Goal: Task Accomplishment & Management: Manage account settings

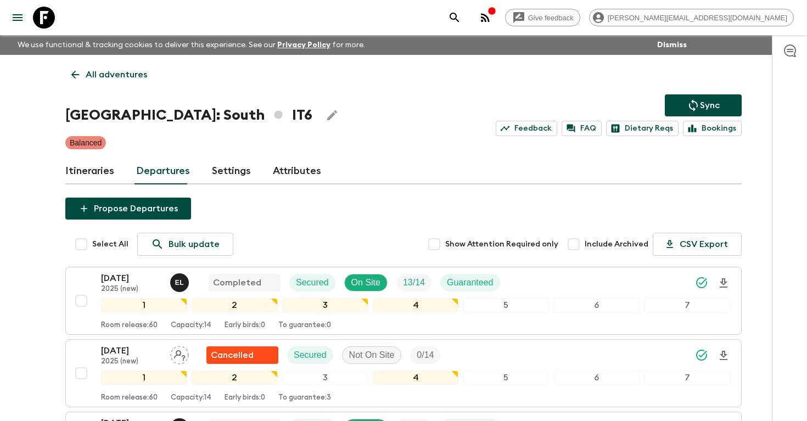
click at [461, 15] on icon "search adventures" at bounding box center [454, 17] width 13 height 13
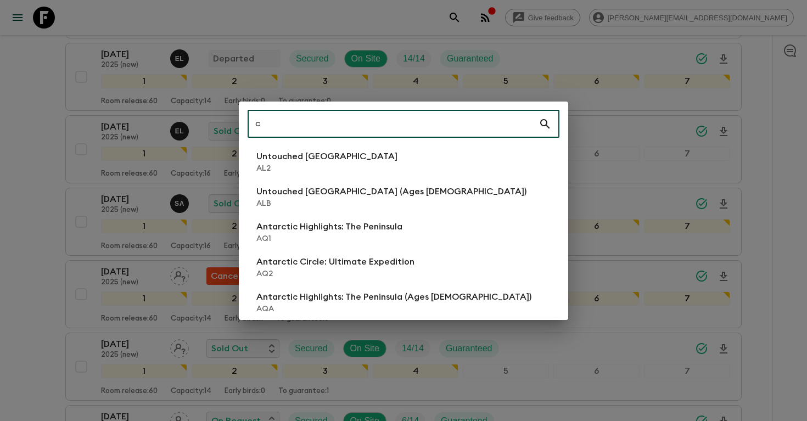
scroll to position [441, 0]
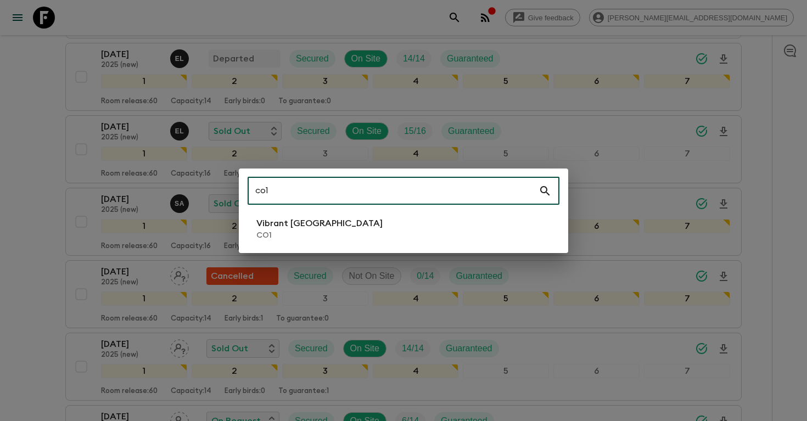
type input "co1"
click at [288, 219] on p "Vibrant [GEOGRAPHIC_DATA]" at bounding box center [319, 223] width 126 height 13
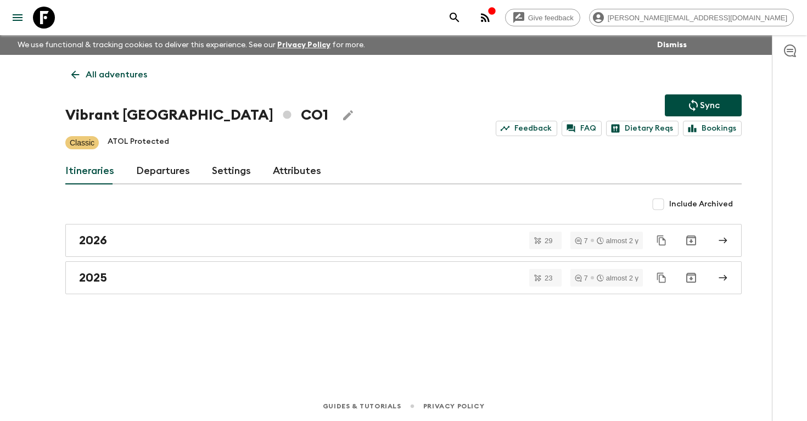
click at [161, 179] on link "Departures" at bounding box center [163, 171] width 54 height 26
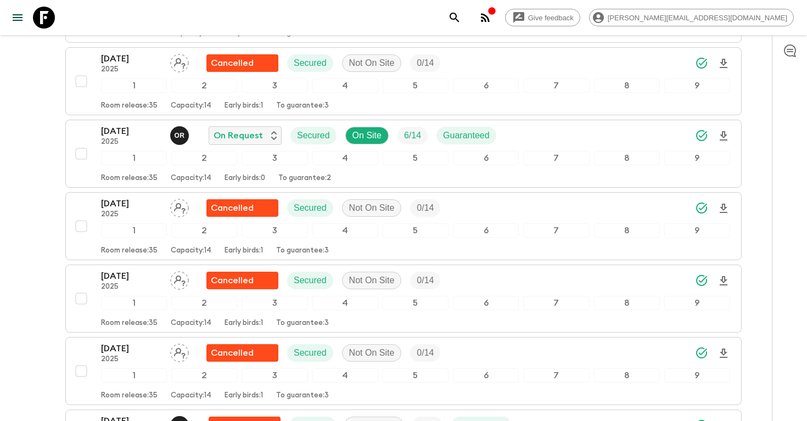
scroll to position [1735, 0]
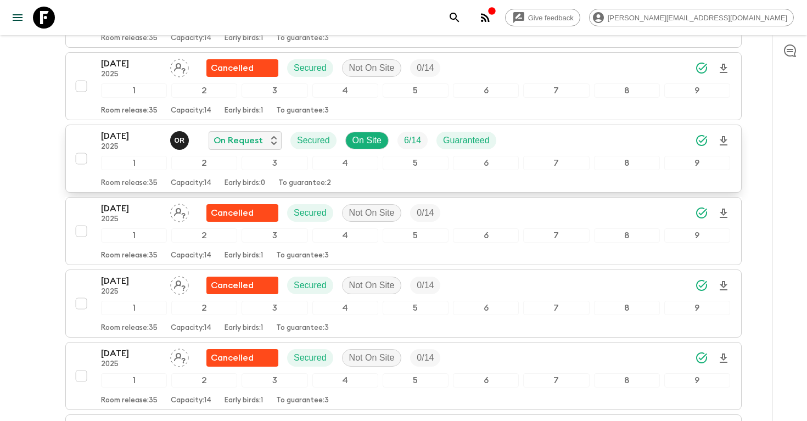
click at [724, 138] on icon "Download Onboarding" at bounding box center [723, 140] width 8 height 9
click at [121, 134] on p "[DATE]" at bounding box center [131, 135] width 60 height 13
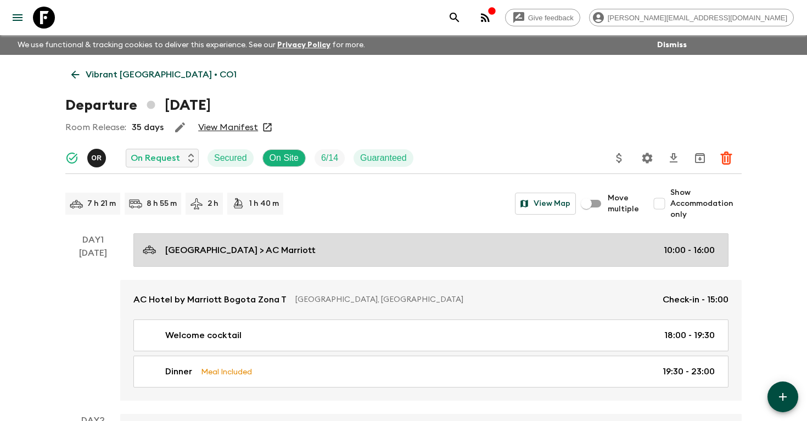
click at [313, 252] on p "[GEOGRAPHIC_DATA] > AC Marriott" at bounding box center [240, 250] width 150 height 13
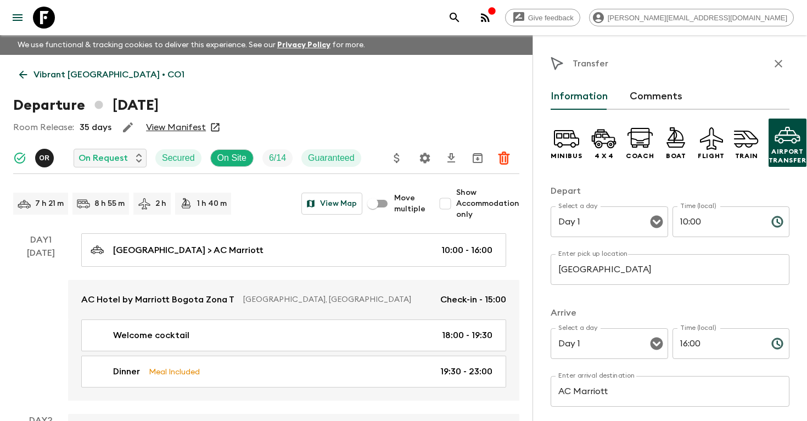
click at [613, 266] on input "[GEOGRAPHIC_DATA]" at bounding box center [669, 269] width 239 height 31
click at [459, 13] on icon "search adventures" at bounding box center [453, 17] width 9 height 9
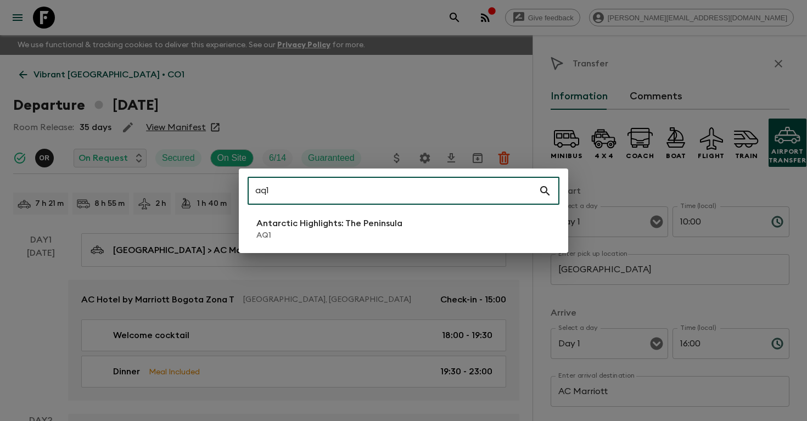
type input "aq1"
click at [356, 236] on p "AQ1" at bounding box center [329, 235] width 146 height 11
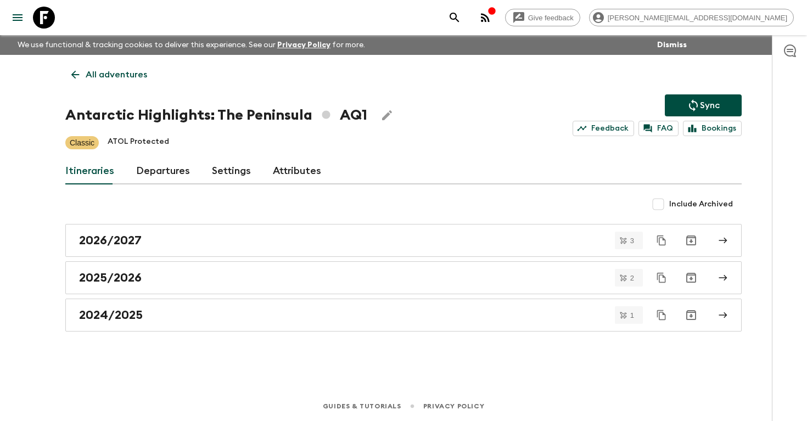
click at [166, 171] on link "Departures" at bounding box center [163, 171] width 54 height 26
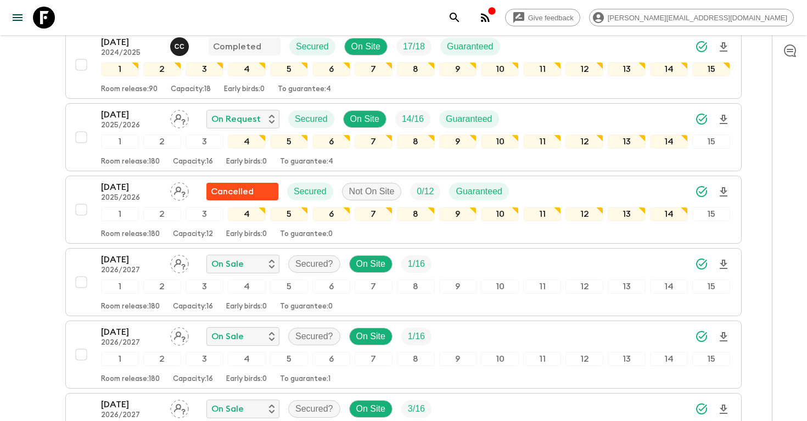
scroll to position [187, 0]
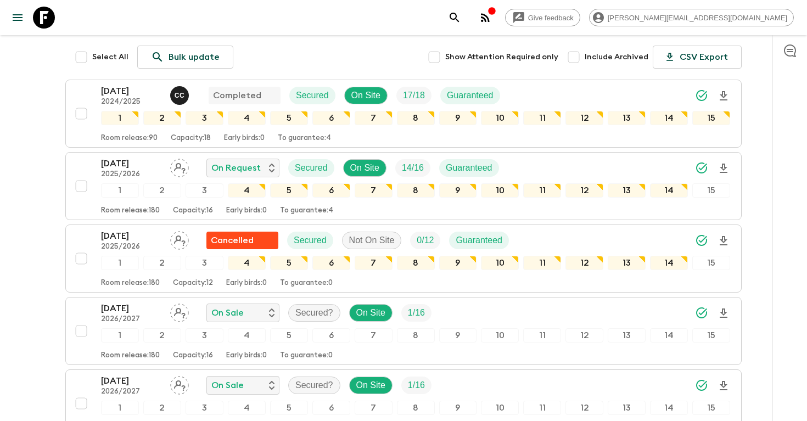
click at [465, 14] on button "search adventures" at bounding box center [454, 18] width 22 height 22
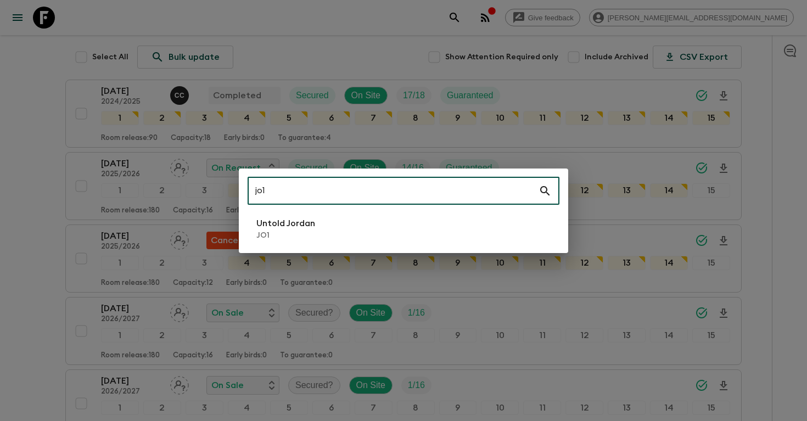
type input "jo1"
click at [311, 221] on p "Untold Jordan" at bounding box center [285, 223] width 59 height 13
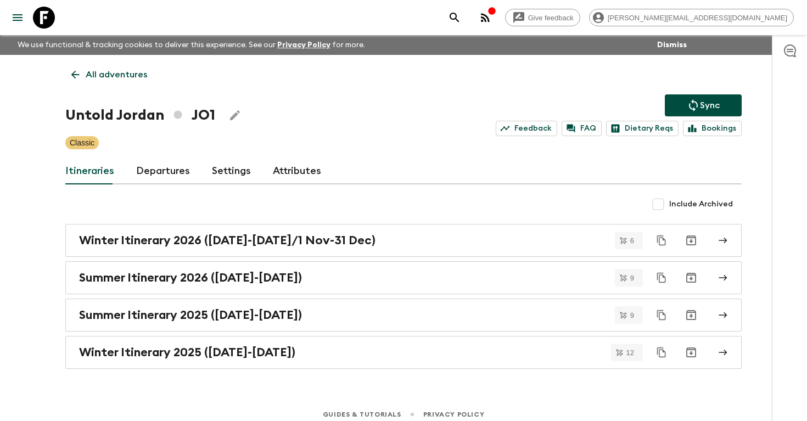
click at [155, 172] on link "Departures" at bounding box center [163, 171] width 54 height 26
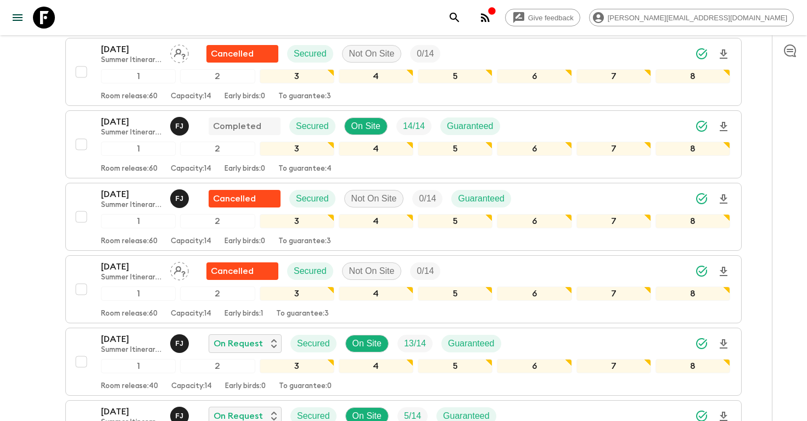
scroll to position [1492, 0]
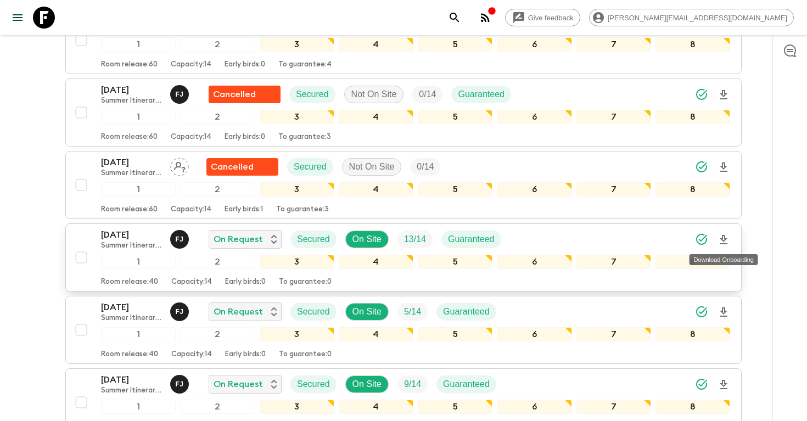
click at [723, 242] on icon "Download Onboarding" at bounding box center [723, 239] width 13 height 13
click at [135, 232] on p "[DATE]" at bounding box center [131, 234] width 60 height 13
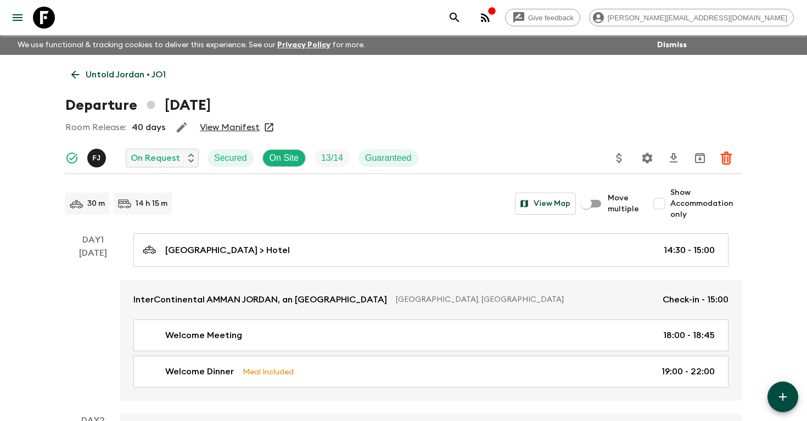
click at [461, 17] on icon "search adventures" at bounding box center [454, 17] width 13 height 13
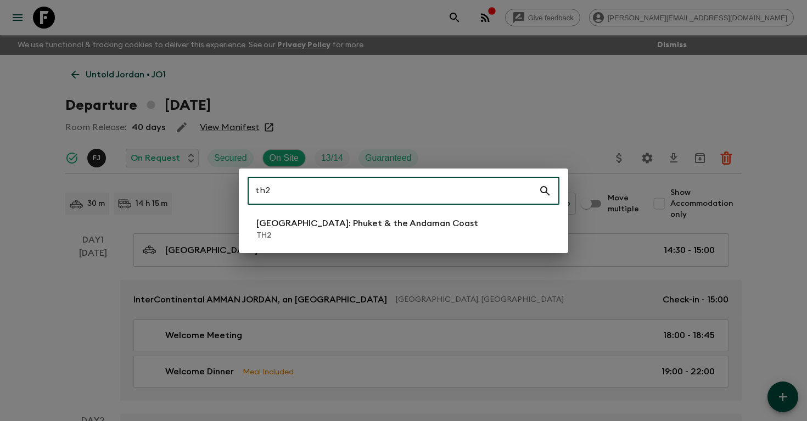
type input "th2"
click at [412, 231] on p "TH2" at bounding box center [367, 235] width 222 height 11
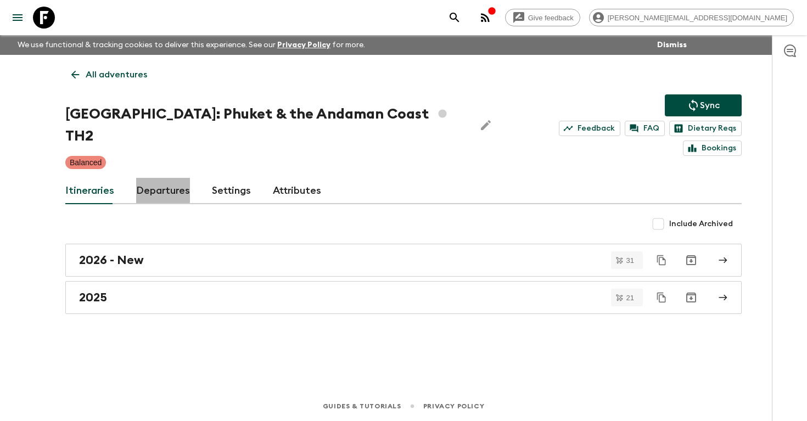
click at [160, 178] on link "Departures" at bounding box center [163, 191] width 54 height 26
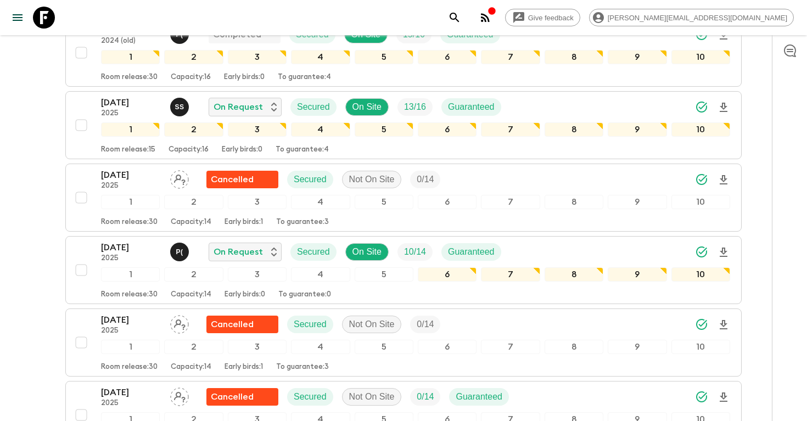
scroll to position [341, 0]
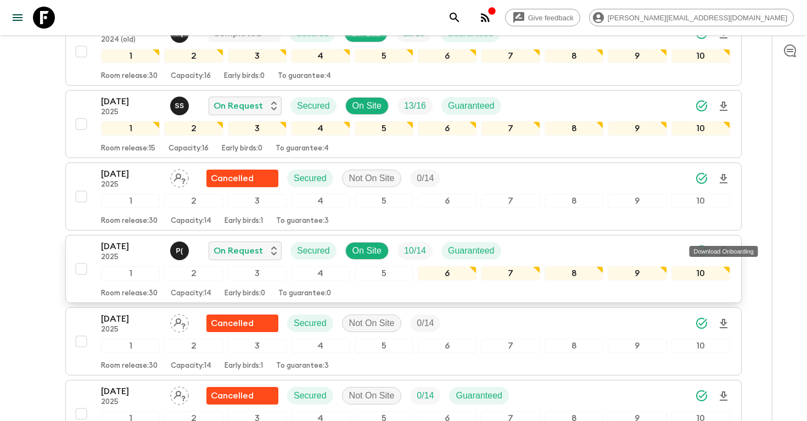
click at [726, 245] on icon "Download Onboarding" at bounding box center [723, 251] width 13 height 13
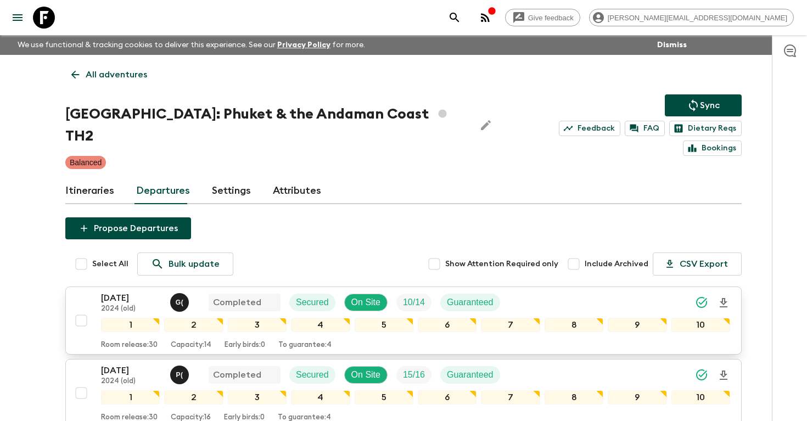
click at [99, 291] on div "[DATE] 2024 (old) G ( Completed Secured On Site 10 / 14 Guaranteed 1 2 3 4 5 6 …" at bounding box center [399, 320] width 659 height 58
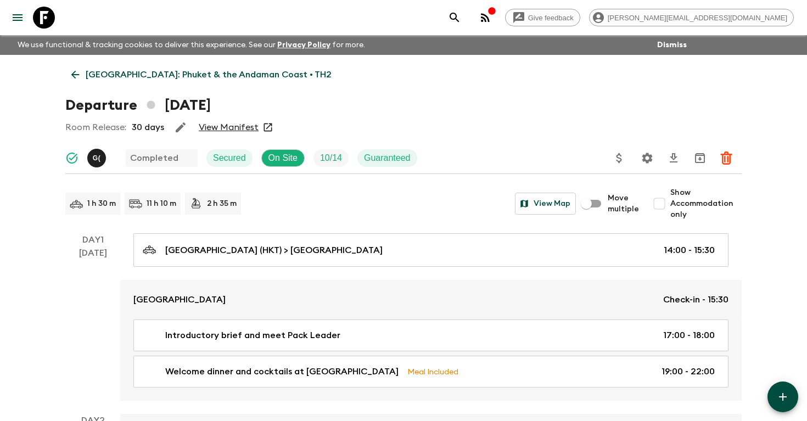
click at [126, 68] on p "[GEOGRAPHIC_DATA]: Phuket & the Andaman Coast • TH2" at bounding box center [209, 74] width 246 height 13
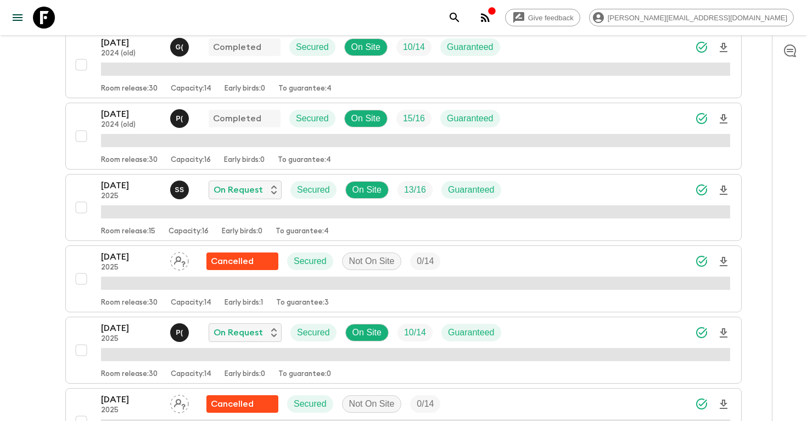
scroll to position [258, 0]
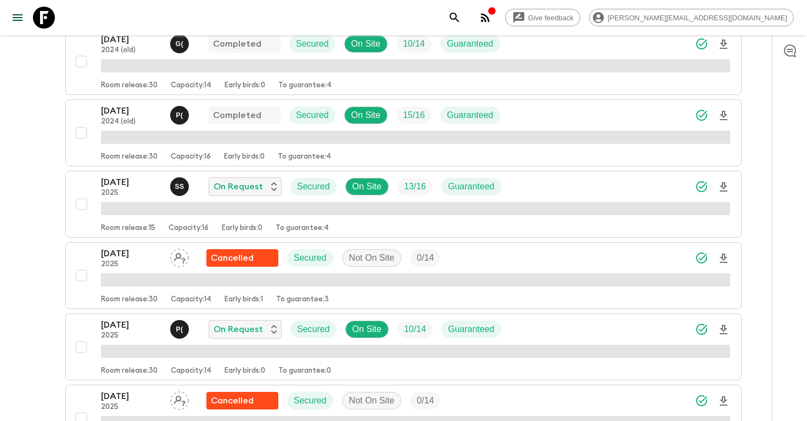
click at [514, 318] on div "[DATE] 2025 P ( On Request Secured On Site 10 / 14 Guaranteed" at bounding box center [415, 329] width 629 height 22
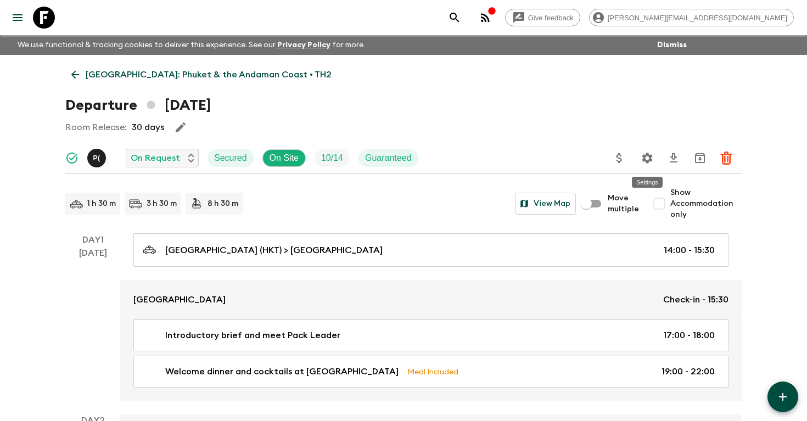
click at [643, 158] on icon "Settings" at bounding box center [647, 158] width 10 height 10
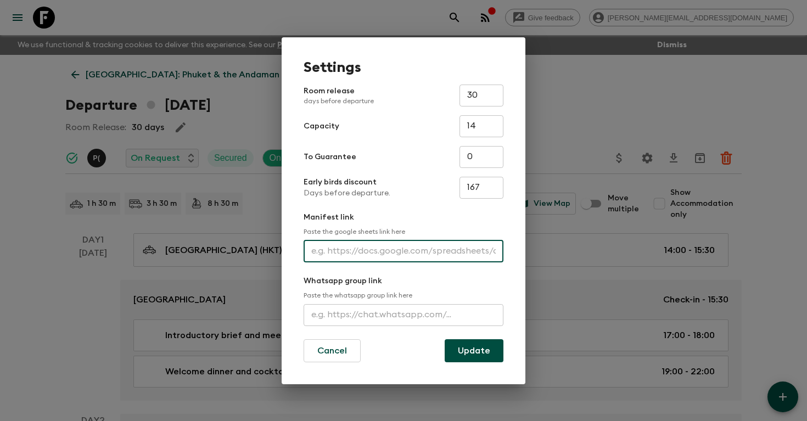
click at [369, 255] on input "text" at bounding box center [403, 251] width 200 height 22
paste input "[URL][DOMAIN_NAME]"
type input "[URL][DOMAIN_NAME]"
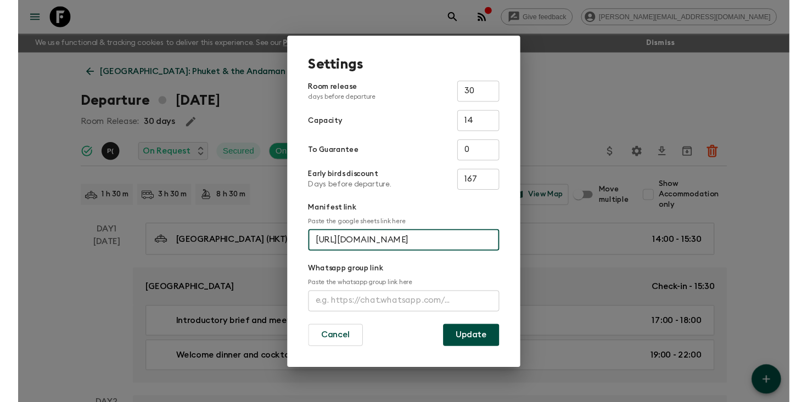
scroll to position [0, 0]
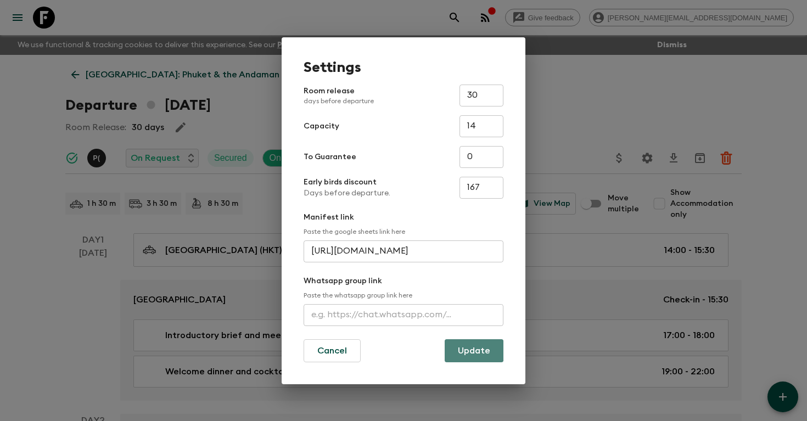
click at [465, 350] on button "Update" at bounding box center [473, 350] width 59 height 23
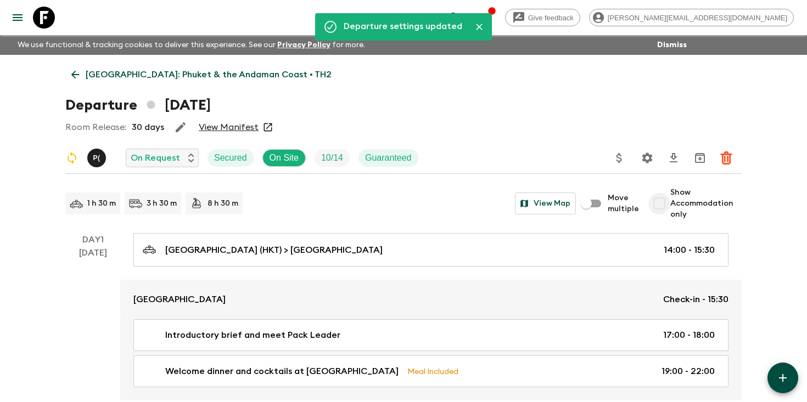
click at [661, 204] on input "Show Accommodation only" at bounding box center [659, 204] width 22 height 22
checkbox input "true"
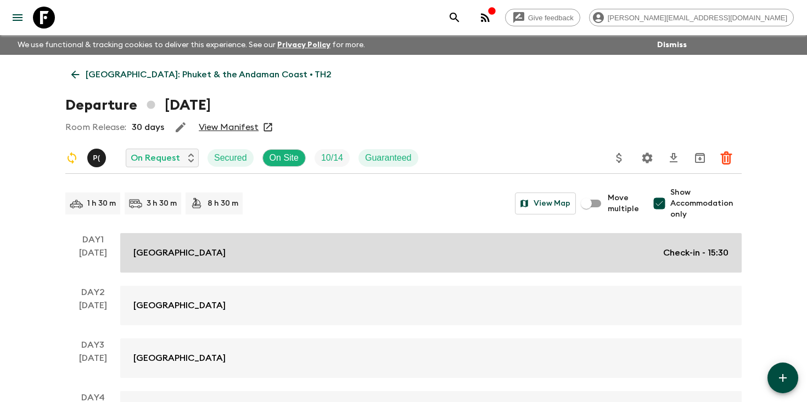
click at [521, 251] on div "[GEOGRAPHIC_DATA] Check-in - 15:30" at bounding box center [430, 252] width 595 height 13
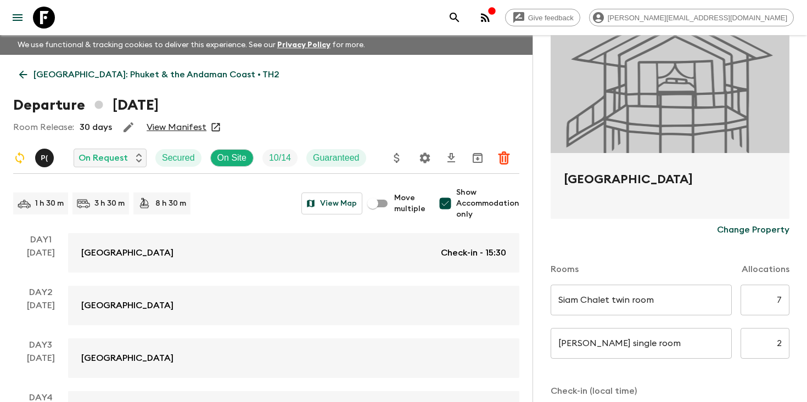
scroll to position [117, 0]
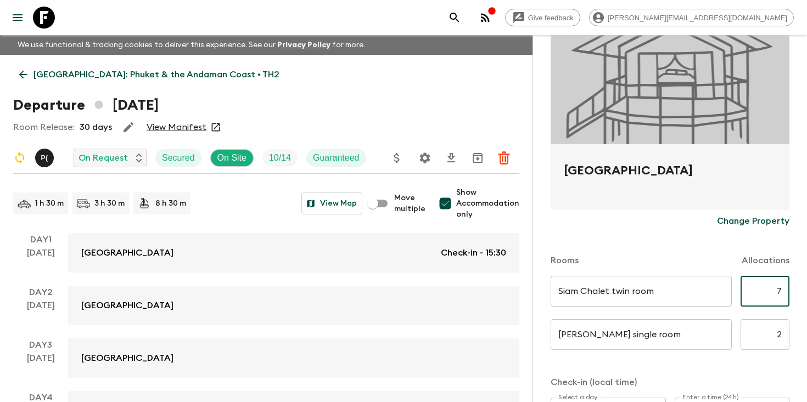
drag, startPoint x: 773, startPoint y: 289, endPoint x: 806, endPoint y: 289, distance: 32.9
click at [806, 289] on div "Accommodation Information Comments Website Map [GEOGRAPHIC_DATA] Change Propert…" at bounding box center [669, 236] width 274 height 402
type input "5"
drag, startPoint x: 768, startPoint y: 338, endPoint x: 805, endPoint y: 340, distance: 36.8
click at [806, 340] on div "Accommodation Information Comments Website Map [GEOGRAPHIC_DATA] Change Propert…" at bounding box center [669, 236] width 274 height 402
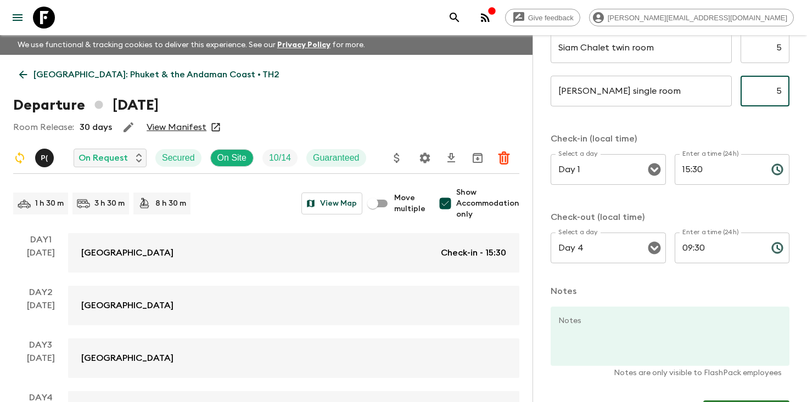
scroll to position [395, 0]
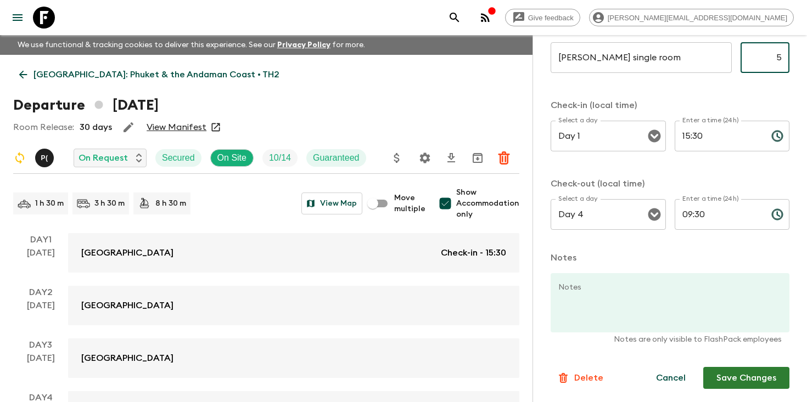
type input "5"
click at [736, 375] on button "Save Changes" at bounding box center [746, 378] width 86 height 22
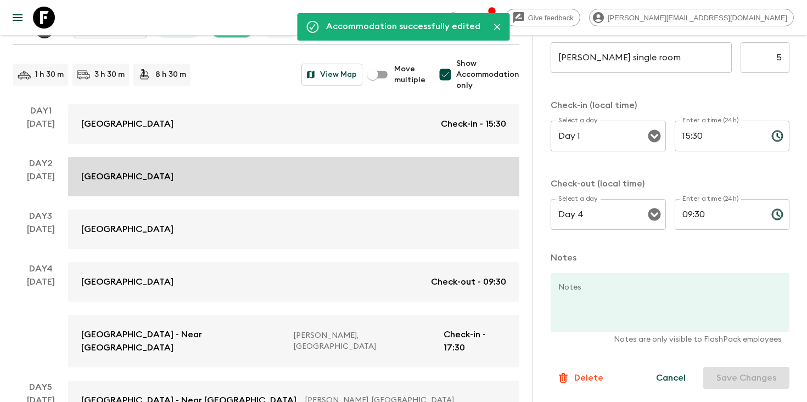
scroll to position [182, 0]
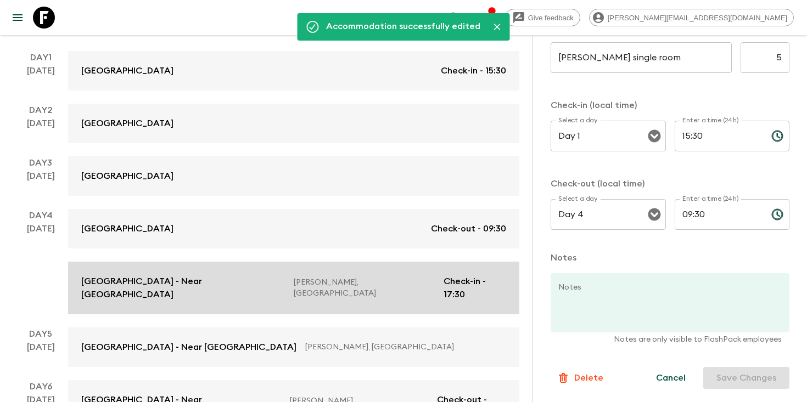
click at [459, 278] on p "Check-in - 17:30" at bounding box center [474, 288] width 63 height 26
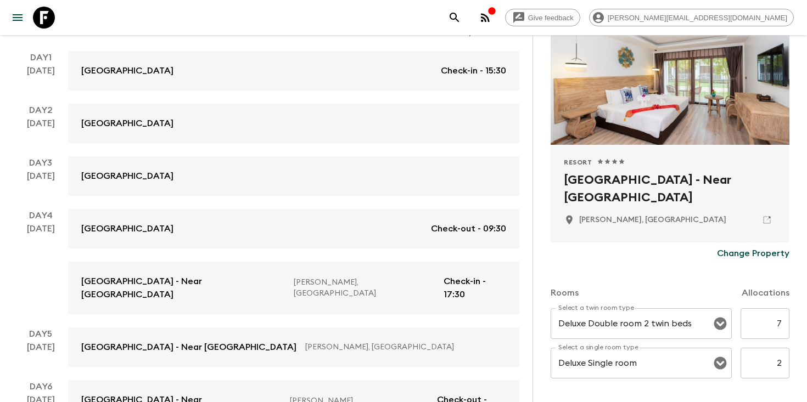
scroll to position [139, 0]
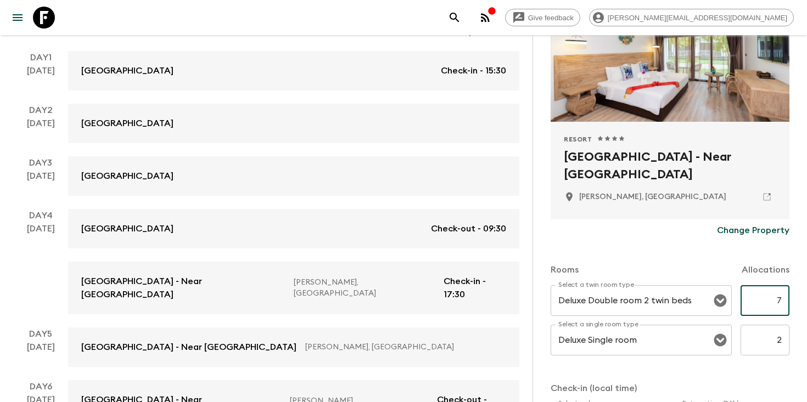
drag, startPoint x: 764, startPoint y: 295, endPoint x: 800, endPoint y: 286, distance: 37.1
click at [803, 290] on div "Accommodation Information Comments Website Map Approved Resort 1 Star 2 Stars 3…" at bounding box center [669, 236] width 274 height 402
drag, startPoint x: 771, startPoint y: 303, endPoint x: 806, endPoint y: 303, distance: 35.1
click at [806, 303] on div "Accommodation Information Comments Website Map Approved Resort 1 Star 2 Stars 3…" at bounding box center [669, 236] width 274 height 402
type input "5"
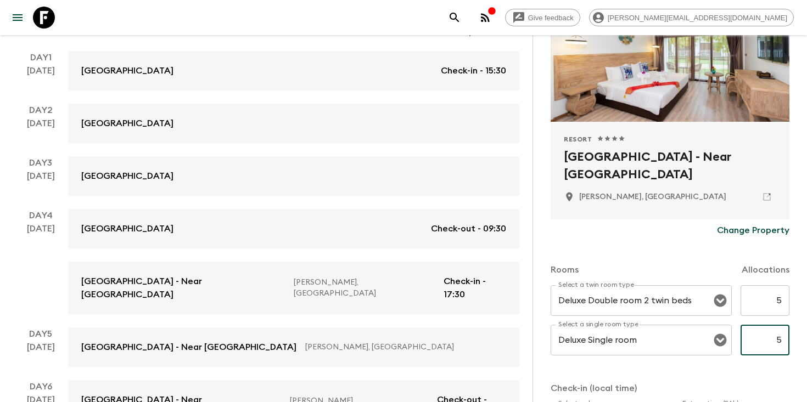
drag, startPoint x: 769, startPoint y: 339, endPoint x: 804, endPoint y: 342, distance: 35.2
click at [805, 342] on div "Accommodation Information Comments Website Map Approved Resort 1 Star 2 Stars 3…" at bounding box center [669, 236] width 274 height 402
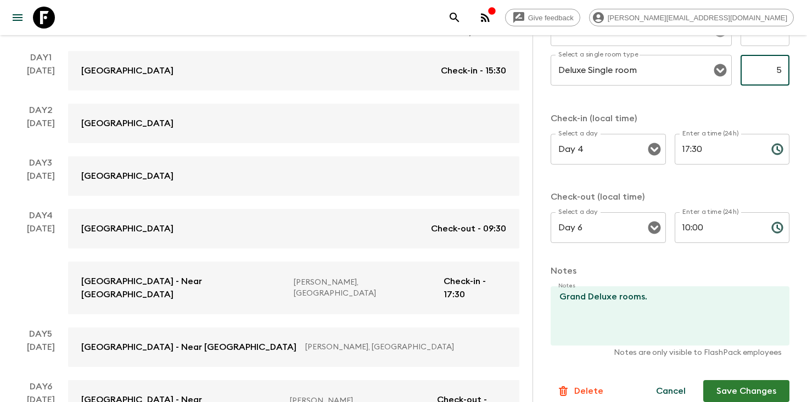
scroll to position [423, 0]
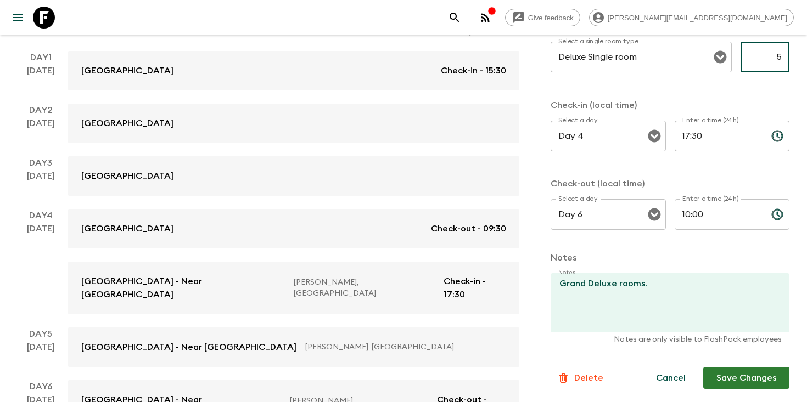
type input "5"
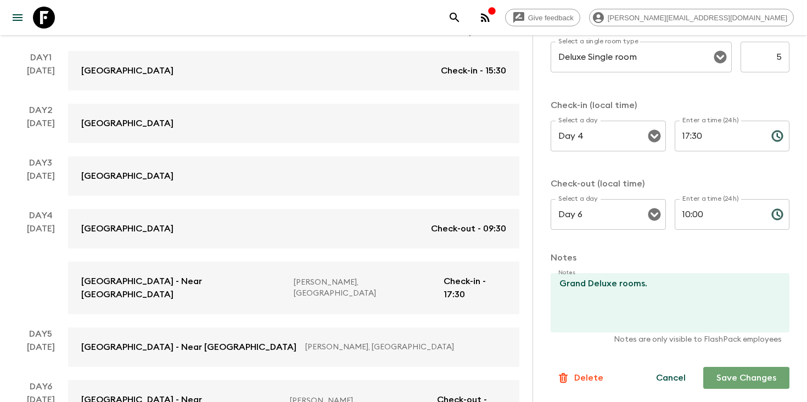
click at [735, 376] on button "Save Changes" at bounding box center [746, 378] width 86 height 22
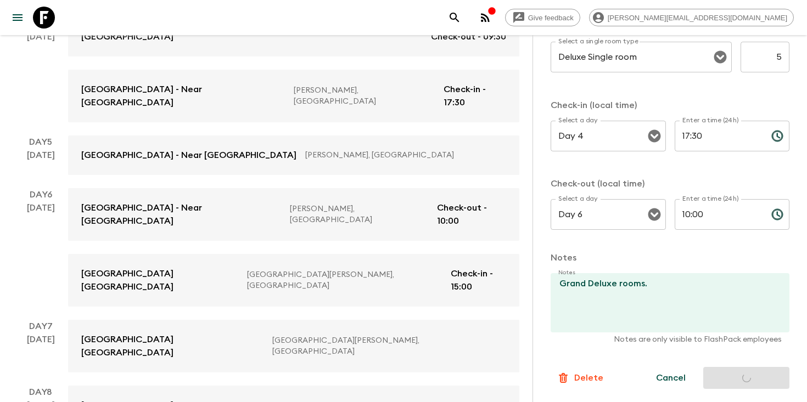
scroll to position [384, 0]
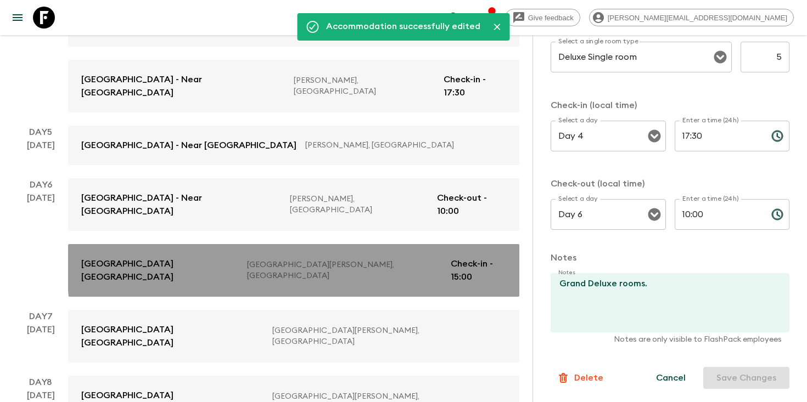
click at [321, 260] on p "[GEOGRAPHIC_DATA][PERSON_NAME], [GEOGRAPHIC_DATA]" at bounding box center [344, 271] width 195 height 22
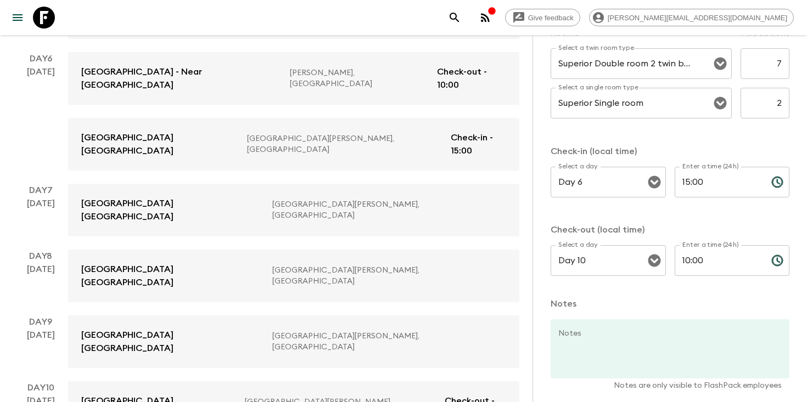
scroll to position [357, 0]
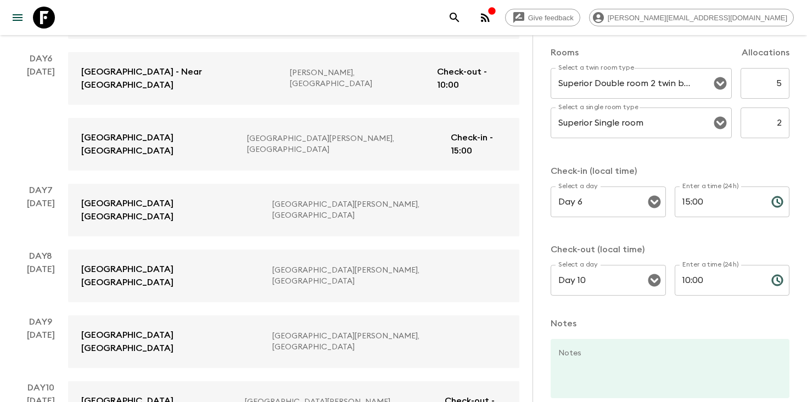
drag, startPoint x: 773, startPoint y: 81, endPoint x: 806, endPoint y: 82, distance: 32.9
click at [806, 82] on div "Accommodation Information Comments Website Map Resort 1 Star 2 Stars 3 Stars 4 …" at bounding box center [669, 236] width 274 height 402
type input "5"
drag, startPoint x: 772, startPoint y: 122, endPoint x: 806, endPoint y: 122, distance: 33.5
click at [806, 122] on div "Accommodation Information Comments Website Map Resort 1 Star 2 Stars 3 Stars 4 …" at bounding box center [669, 236] width 274 height 402
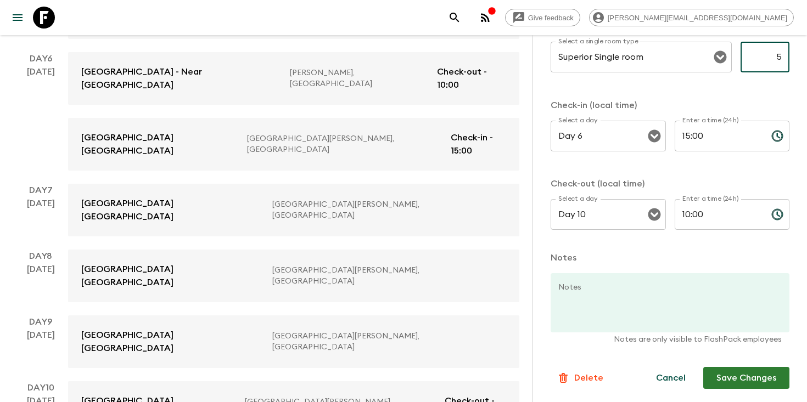
scroll to position [422, 0]
type input "5"
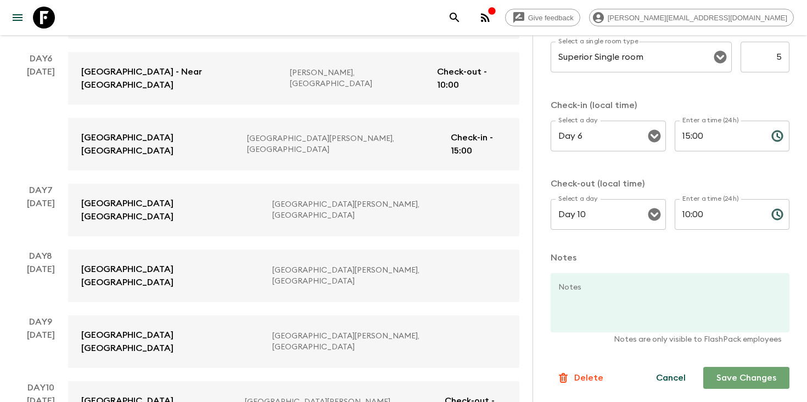
click at [735, 377] on button "Save Changes" at bounding box center [746, 378] width 86 height 22
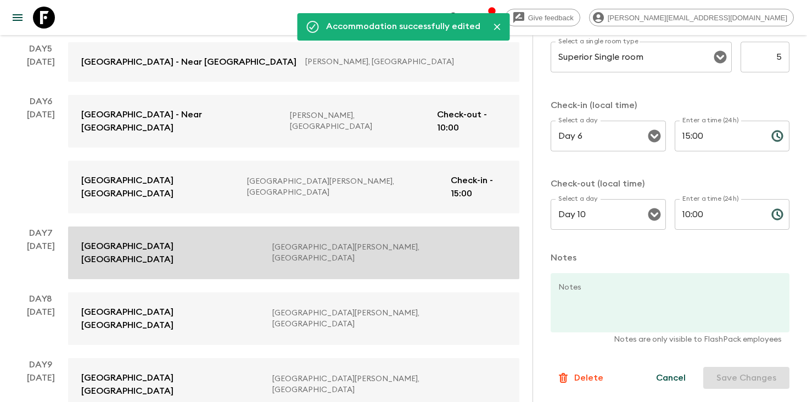
scroll to position [466, 0]
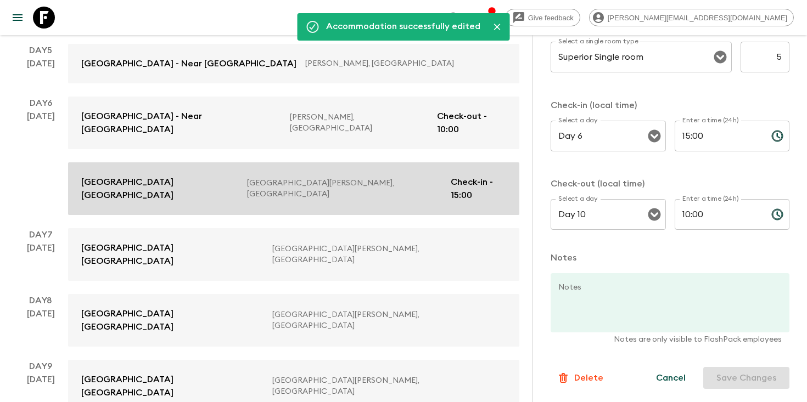
click at [464, 176] on p "Check-in - 15:00" at bounding box center [477, 189] width 55 height 26
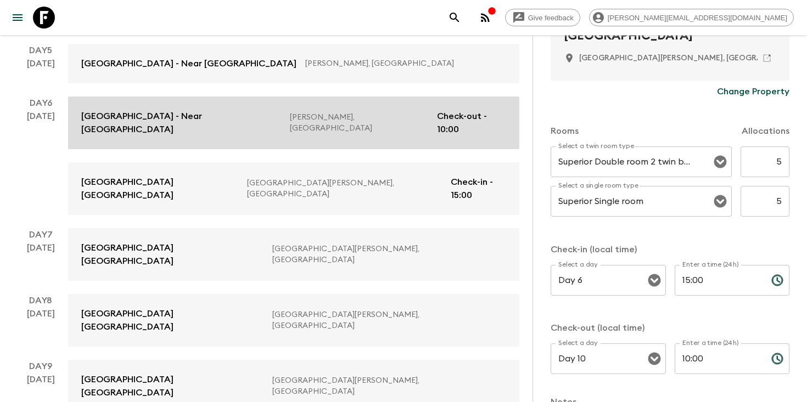
scroll to position [275, 0]
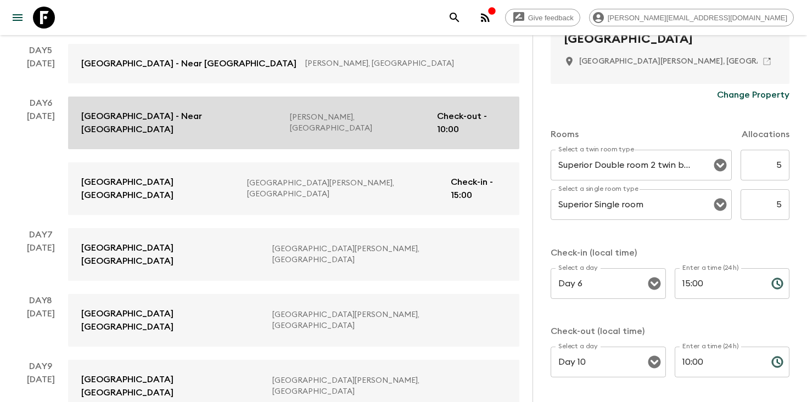
click at [416, 110] on div "[GEOGRAPHIC_DATA] - Near [GEOGRAPHIC_DATA] [GEOGRAPHIC_DATA], [GEOGRAPHIC_DATA]…" at bounding box center [293, 123] width 425 height 26
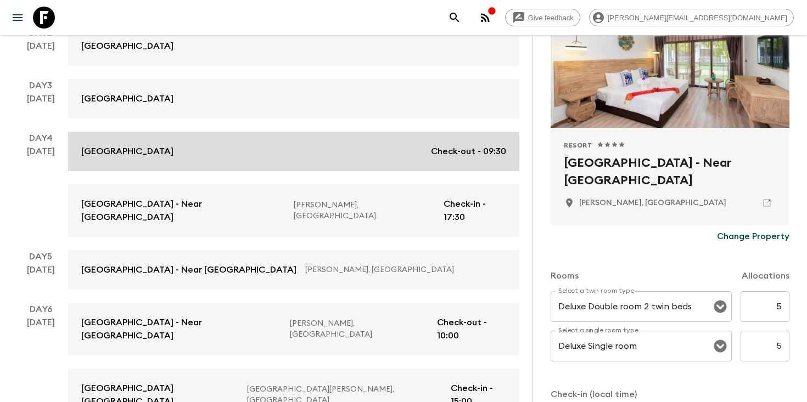
scroll to position [249, 0]
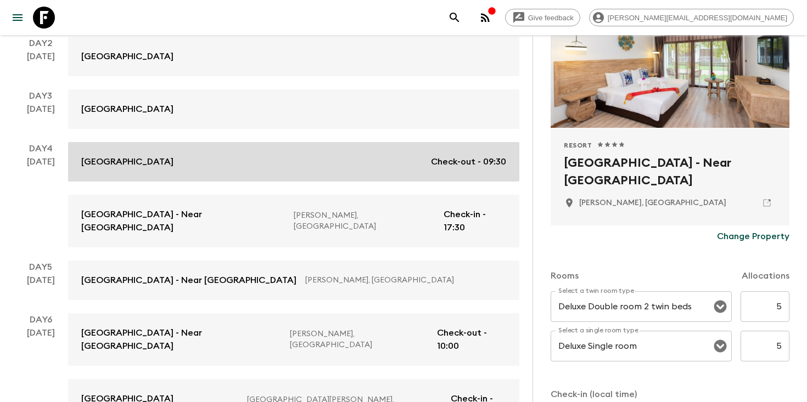
click at [364, 161] on div "[GEOGRAPHIC_DATA] Check-out - 09:30" at bounding box center [293, 161] width 425 height 13
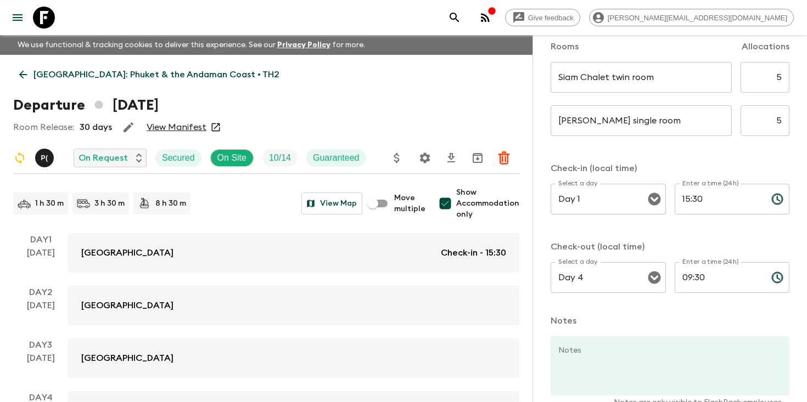
click at [126, 126] on icon "button" at bounding box center [128, 127] width 13 height 13
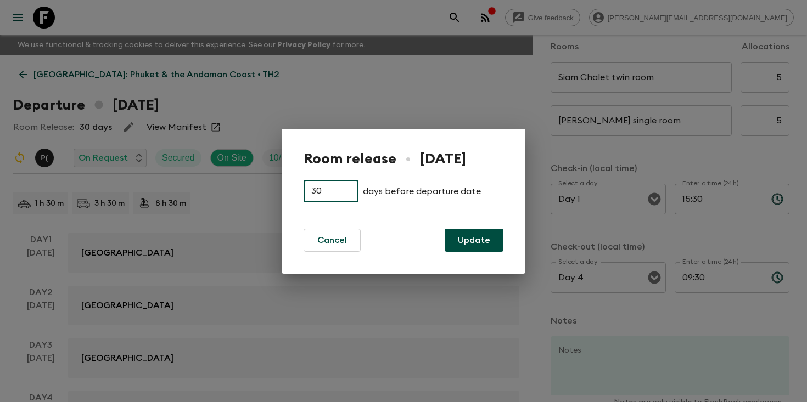
drag, startPoint x: 326, startPoint y: 194, endPoint x: 238, endPoint y: 194, distance: 88.3
click at [239, 194] on div "Room release • [DATE] 30 ​ days before departure date Cancel Update" at bounding box center [403, 201] width 807 height 402
type input "15"
click at [460, 238] on button "Update" at bounding box center [473, 240] width 59 height 23
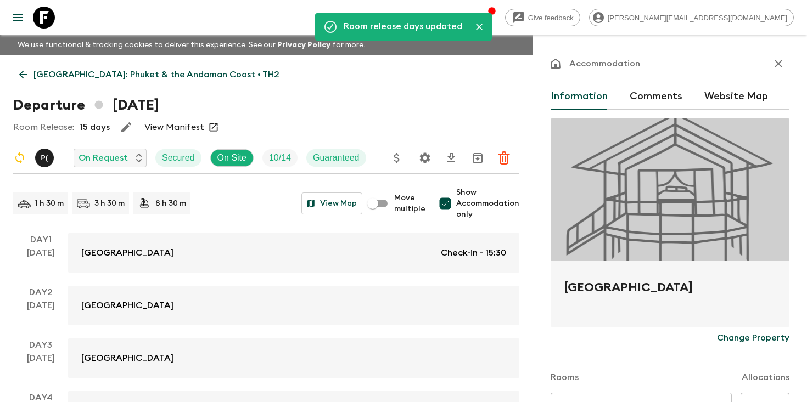
click at [780, 63] on icon "button" at bounding box center [777, 63] width 13 height 13
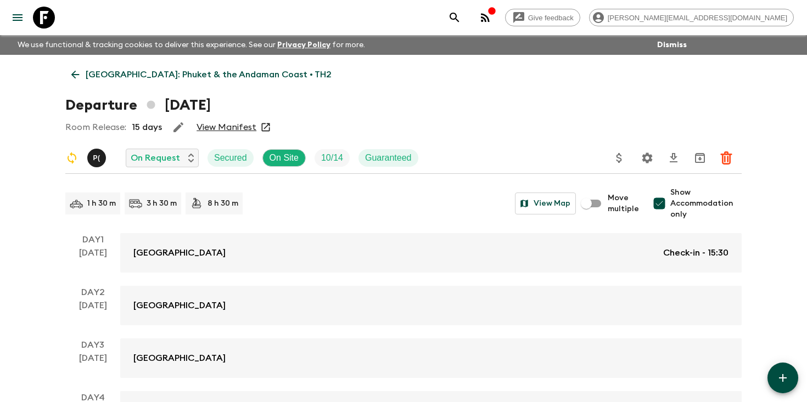
click at [219, 78] on p "[GEOGRAPHIC_DATA]: Phuket & the Andaman Coast • TH2" at bounding box center [209, 74] width 246 height 13
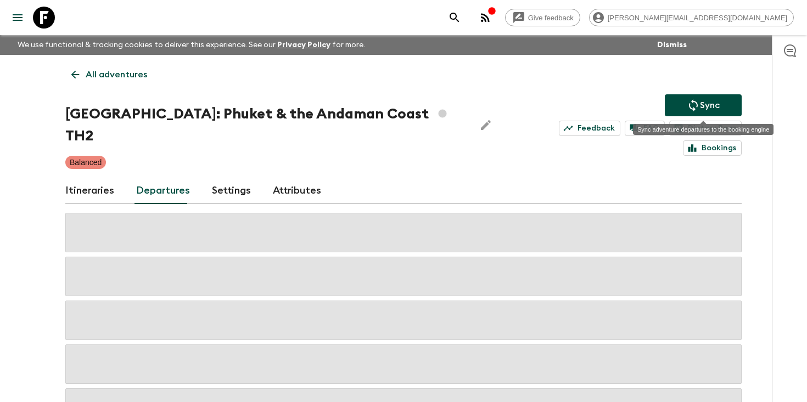
click at [686, 108] on icon "Sync adventure departures to the booking engine" at bounding box center [692, 105] width 13 height 13
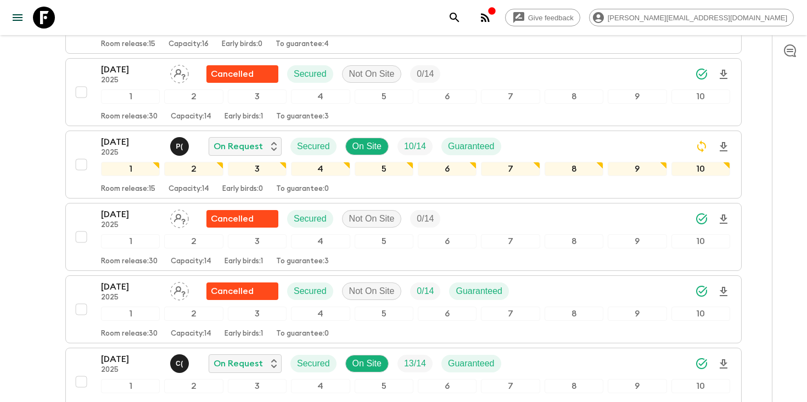
scroll to position [445, 0]
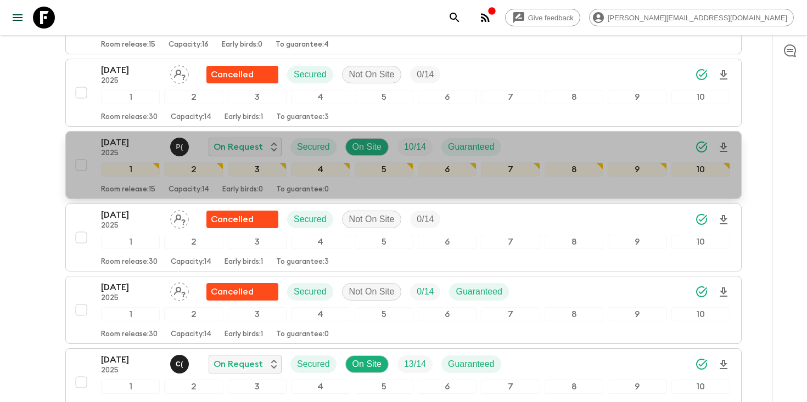
click at [151, 136] on p "[DATE]" at bounding box center [131, 142] width 60 height 13
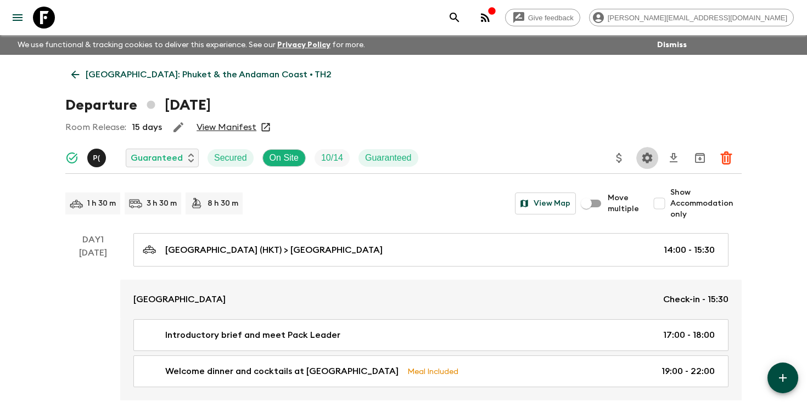
click at [650, 160] on icon "Settings" at bounding box center [647, 158] width 10 height 10
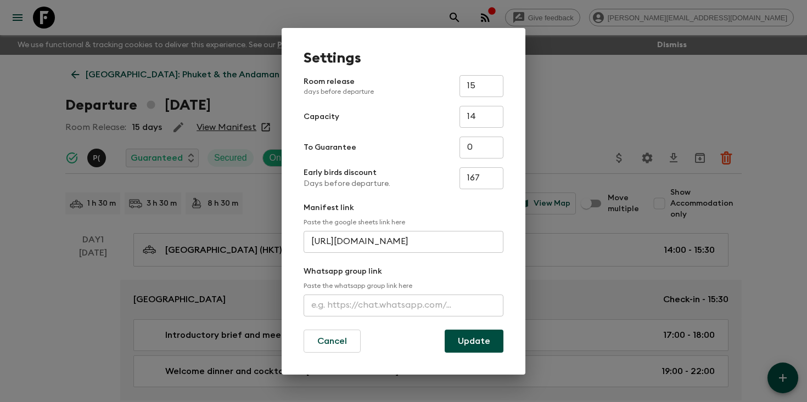
click at [606, 118] on div "Settings Room release days before departure 15 ​ Capacity 14 ​ To Guarantee 0 ​…" at bounding box center [403, 201] width 807 height 402
